Goal: Check status

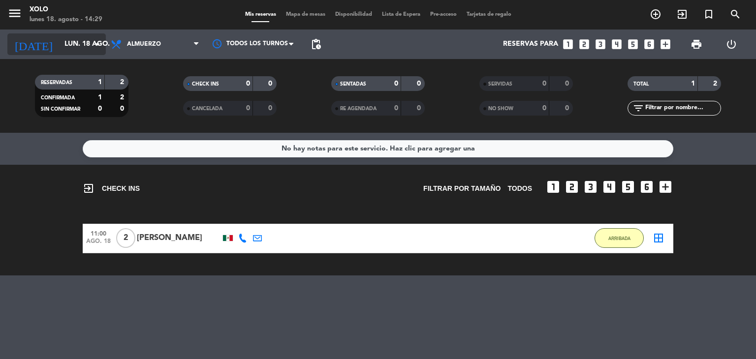
click at [71, 53] on input "lun. 18 ago." at bounding box center [106, 44] width 93 height 18
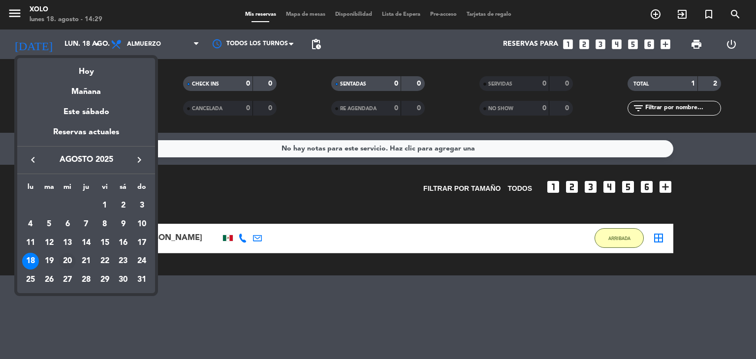
click at [71, 259] on div "20" at bounding box center [67, 261] width 17 height 17
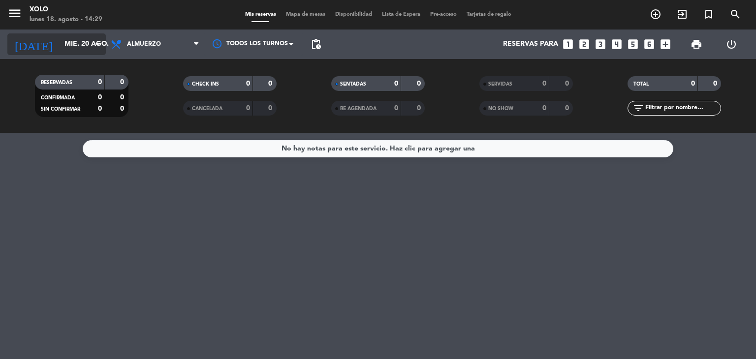
click at [92, 46] on icon "arrow_drop_down" at bounding box center [98, 44] width 12 height 12
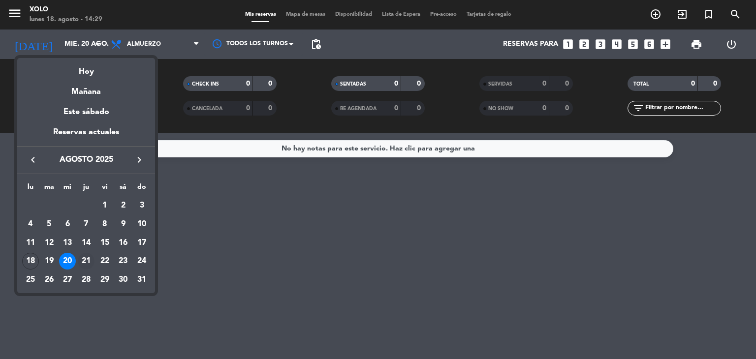
click at [85, 264] on div "21" at bounding box center [86, 261] width 17 height 17
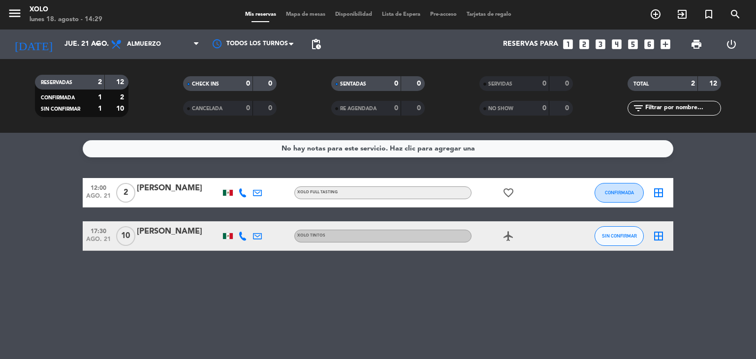
click at [159, 186] on div "[PERSON_NAME]" at bounding box center [179, 188] width 84 height 13
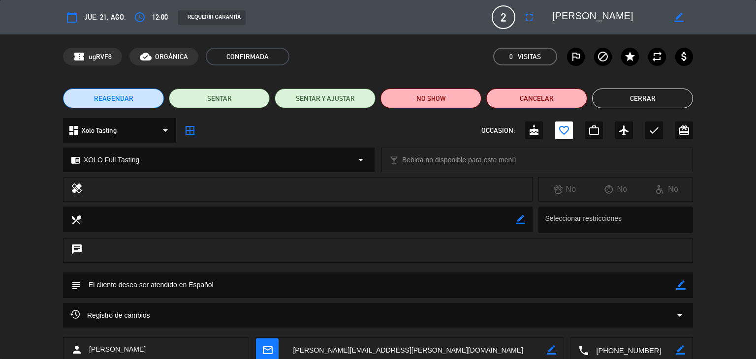
click at [642, 97] on button "Cerrar" at bounding box center [642, 99] width 101 height 20
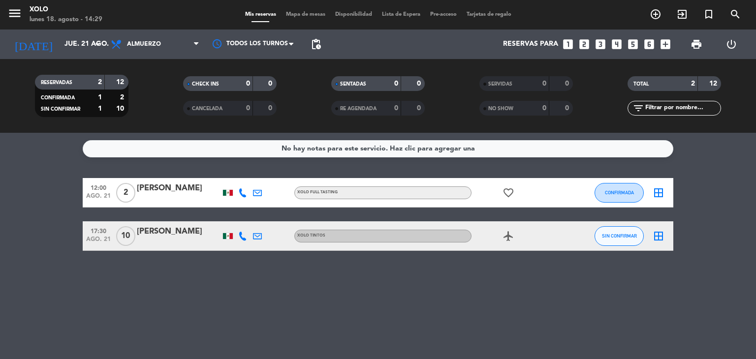
click at [158, 233] on div "[PERSON_NAME]" at bounding box center [179, 231] width 84 height 13
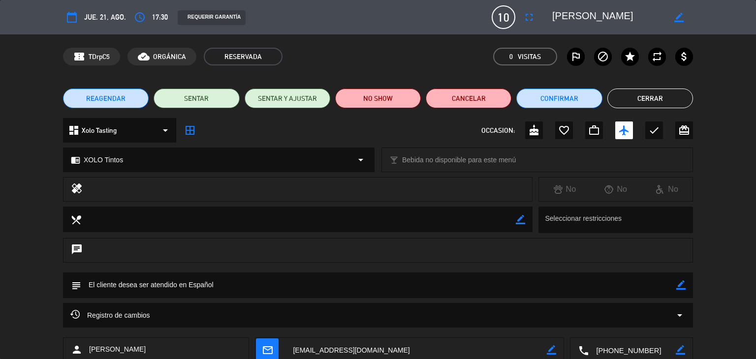
click at [669, 101] on button "Cerrar" at bounding box center [650, 99] width 86 height 20
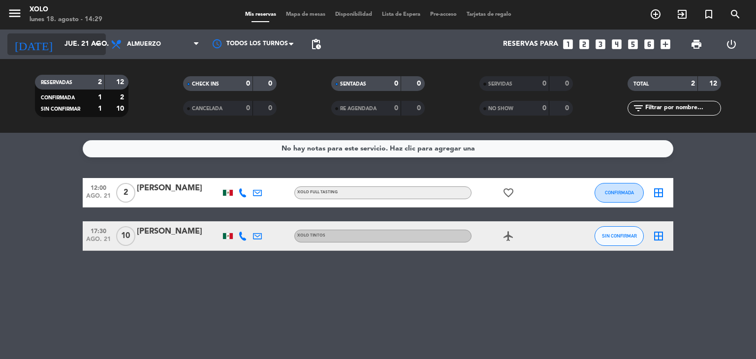
click at [69, 48] on input "jue. 21 ago." at bounding box center [106, 44] width 93 height 18
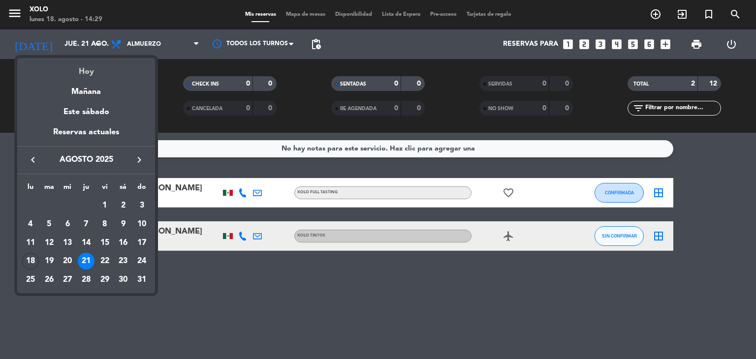
click at [90, 76] on div "Hoy" at bounding box center [86, 68] width 138 height 20
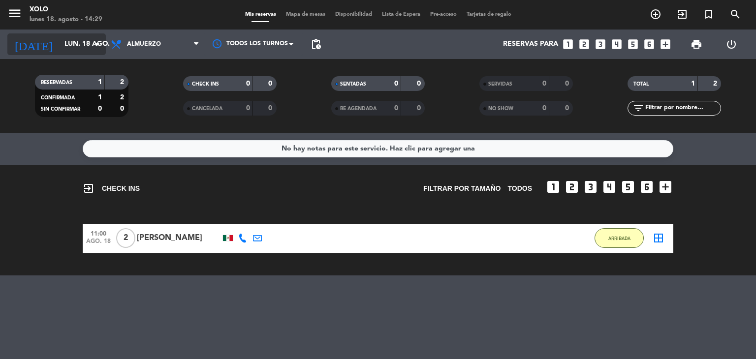
click at [87, 49] on input "lun. 18 ago." at bounding box center [106, 44] width 93 height 18
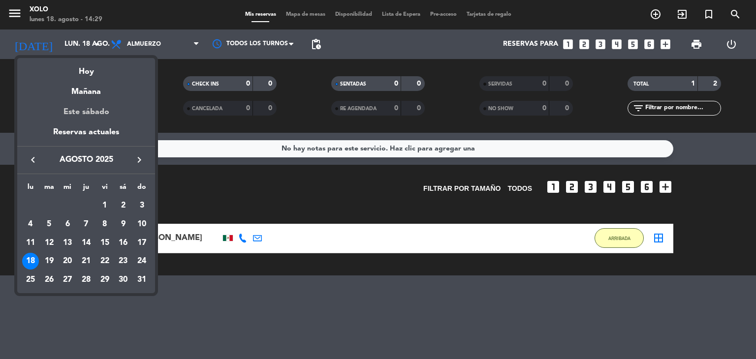
click at [80, 113] on div "Este sábado" at bounding box center [86, 112] width 138 height 28
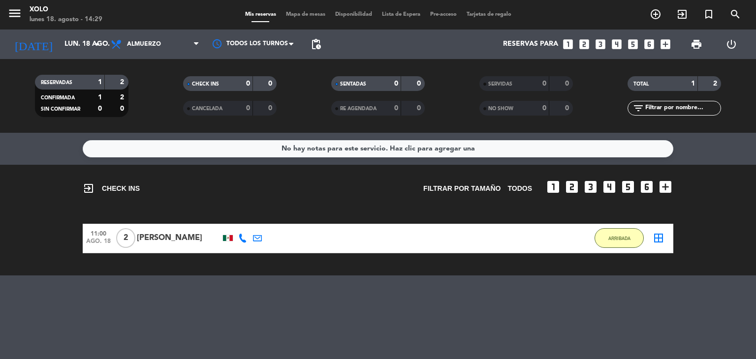
type input "sáb. 23 ago."
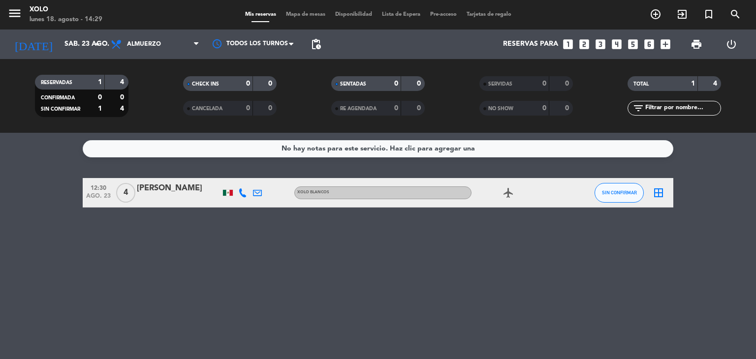
click at [152, 190] on div "[PERSON_NAME]" at bounding box center [179, 188] width 84 height 13
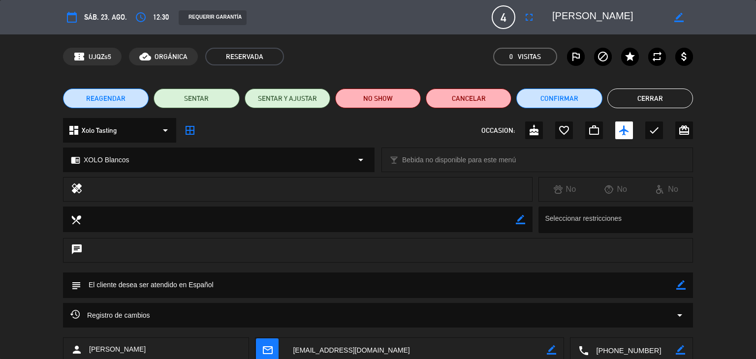
click at [622, 94] on button "Cerrar" at bounding box center [650, 99] width 86 height 20
